Goal: Communication & Community: Answer question/provide support

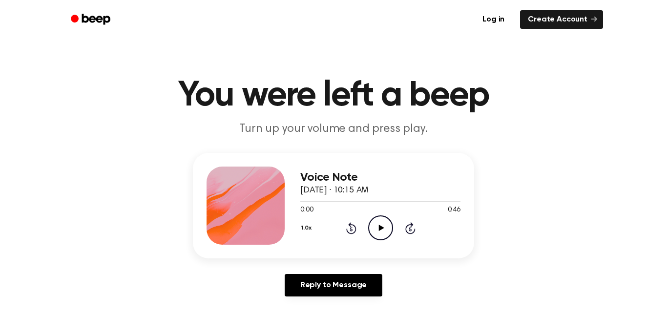
click at [385, 220] on icon "Play Audio" at bounding box center [380, 227] width 25 height 25
click at [381, 232] on icon "Pause Audio" at bounding box center [380, 227] width 25 height 25
click at [381, 232] on icon "Play Audio" at bounding box center [380, 227] width 25 height 25
click at [381, 232] on icon "Pause Audio" at bounding box center [380, 227] width 25 height 25
click at [381, 225] on icon "Play Audio" at bounding box center [380, 227] width 25 height 25
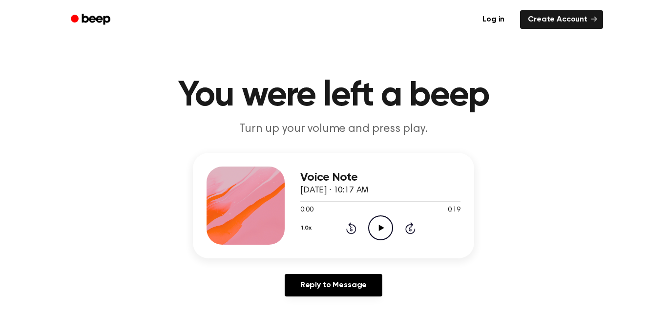
click at [379, 227] on icon at bounding box center [381, 228] width 5 height 6
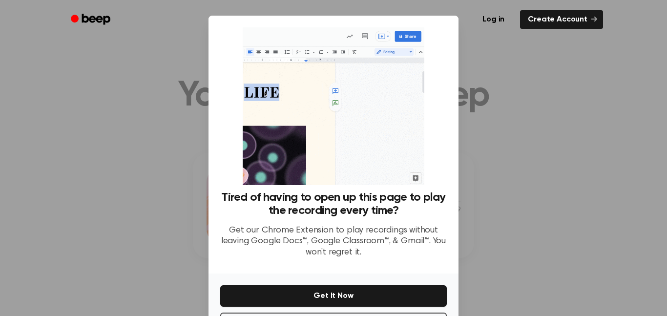
click at [453, 189] on div "Tired of having to open up this page to play the recording every time? Get our …" at bounding box center [334, 145] width 250 height 258
click at [496, 165] on div at bounding box center [333, 158] width 667 height 316
click at [516, 156] on div at bounding box center [333, 158] width 667 height 316
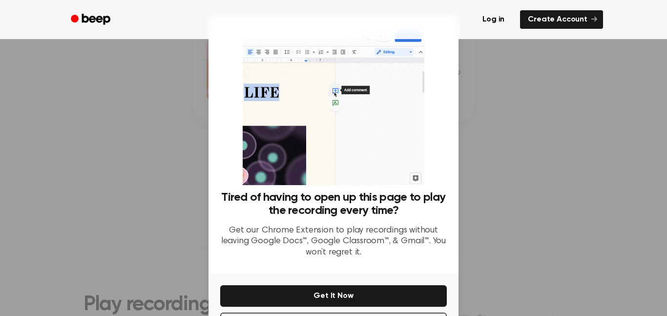
scroll to position [135, 0]
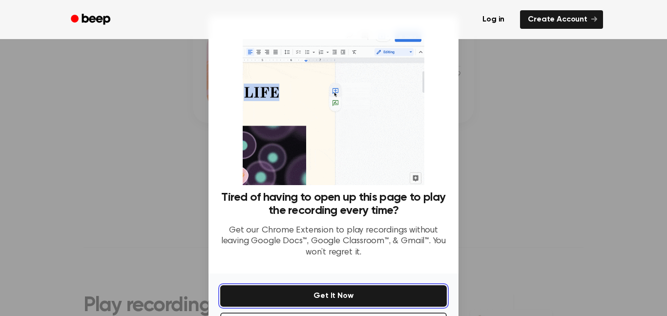
click at [405, 289] on button "Get It Now" at bounding box center [333, 295] width 227 height 21
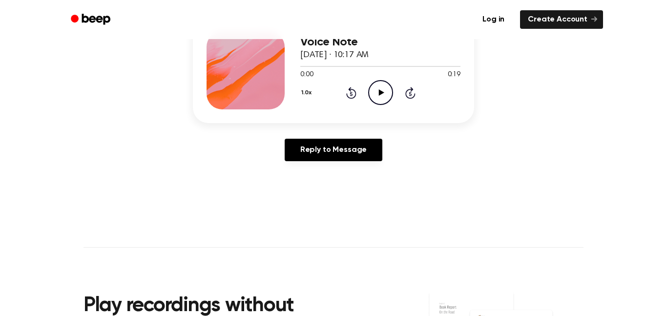
click at [381, 103] on icon "Play Audio" at bounding box center [380, 92] width 25 height 25
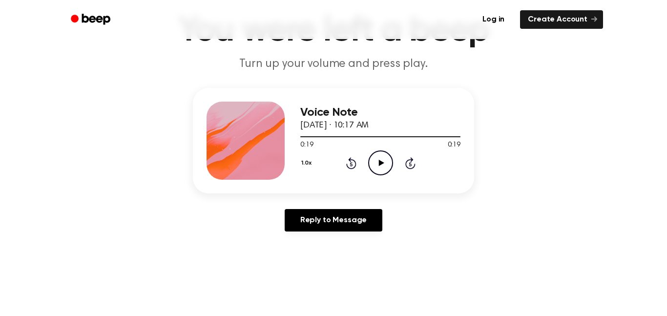
scroll to position [34, 0]
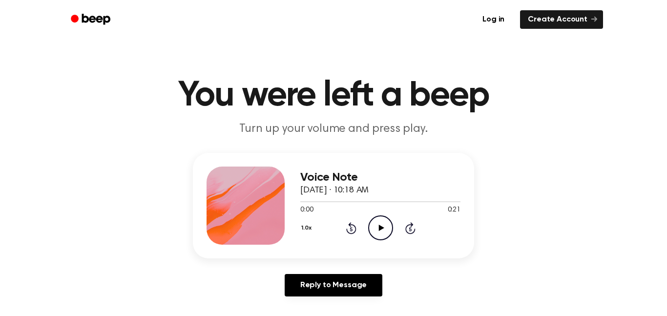
click at [373, 229] on icon "Play Audio" at bounding box center [380, 227] width 25 height 25
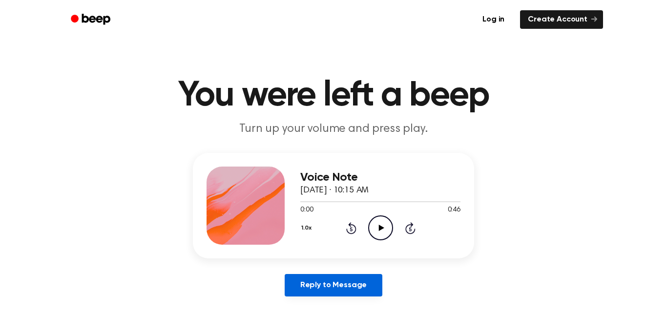
click at [323, 288] on link "Reply to Message" at bounding box center [334, 285] width 98 height 22
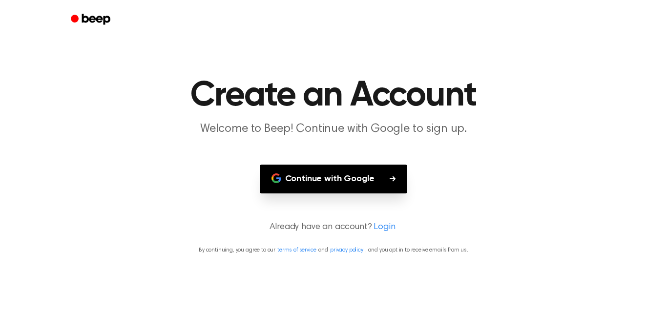
click at [336, 179] on button "Continue with Google" at bounding box center [334, 179] width 148 height 29
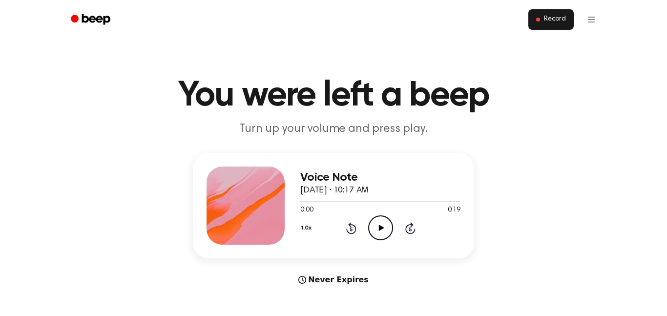
click at [569, 20] on button "Record" at bounding box center [551, 19] width 45 height 21
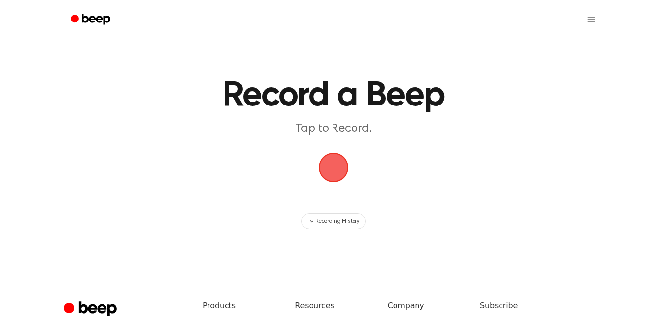
click at [335, 167] on span "button" at bounding box center [333, 167] width 27 height 27
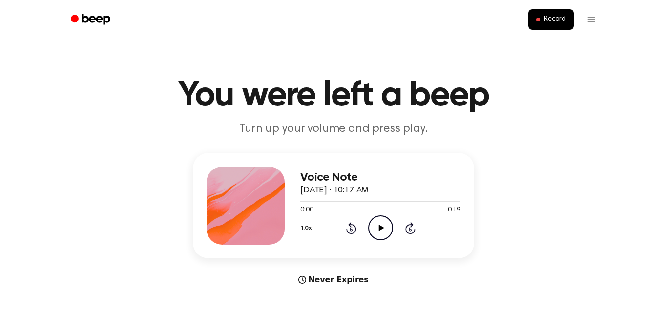
click at [376, 231] on icon "Play Audio" at bounding box center [380, 227] width 25 height 25
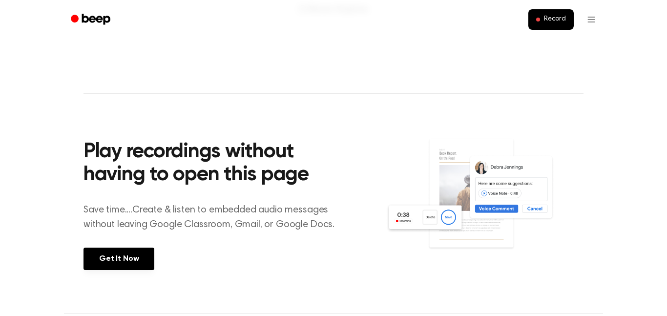
scroll to position [272, 0]
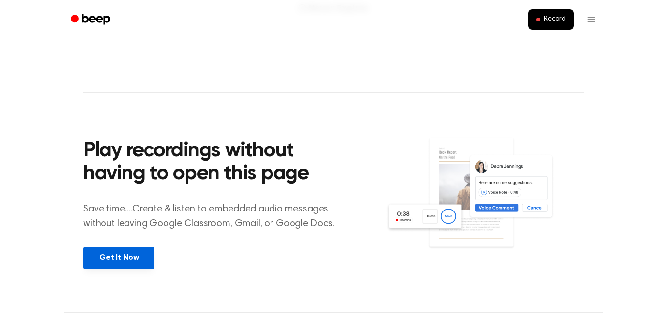
click at [108, 249] on link "Get It Now" at bounding box center [119, 258] width 71 height 22
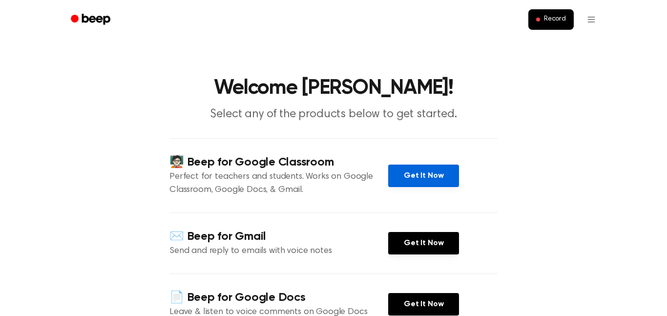
click at [446, 166] on link "Get It Now" at bounding box center [423, 176] width 71 height 22
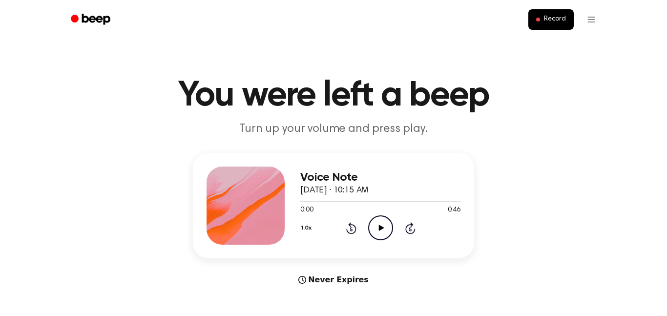
click at [435, 148] on main "You were left a beep Turn up your volume and press play. Voice Note [DATE] · 10…" at bounding box center [333, 292] width 667 height 584
click at [382, 228] on icon at bounding box center [381, 228] width 5 height 6
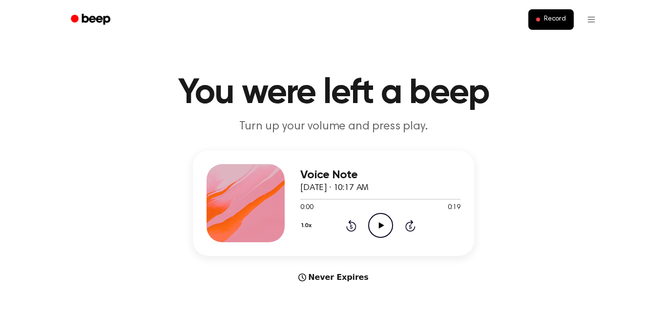
scroll to position [4, 0]
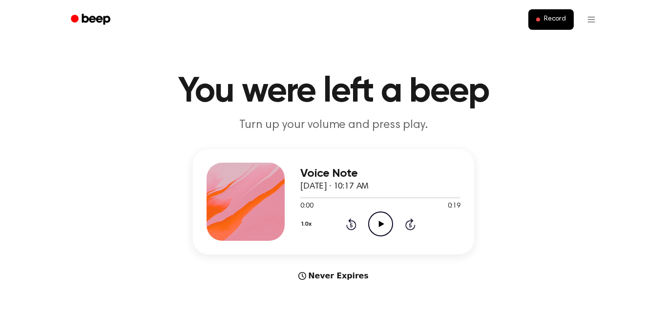
click at [376, 223] on icon "Play Audio" at bounding box center [380, 224] width 25 height 25
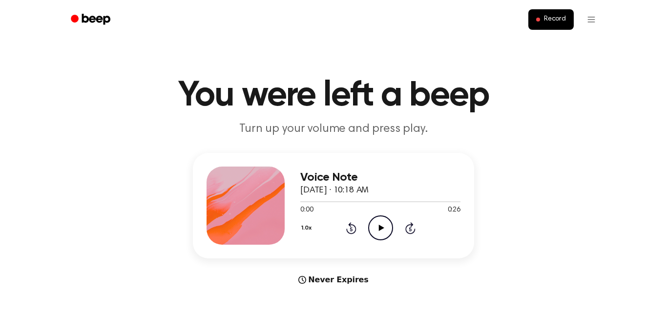
click at [388, 225] on icon "Play Audio" at bounding box center [380, 227] width 25 height 25
click at [392, 228] on circle at bounding box center [381, 228] width 24 height 24
